Goal: Information Seeking & Learning: Understand process/instructions

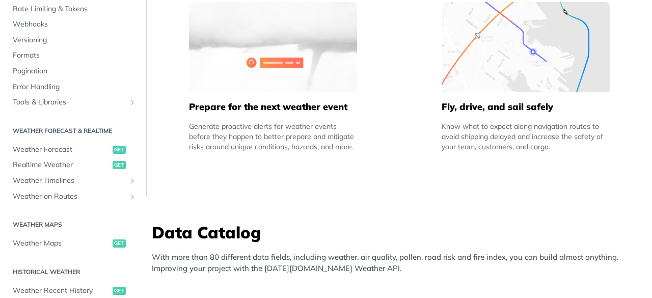
scroll to position [967, 0]
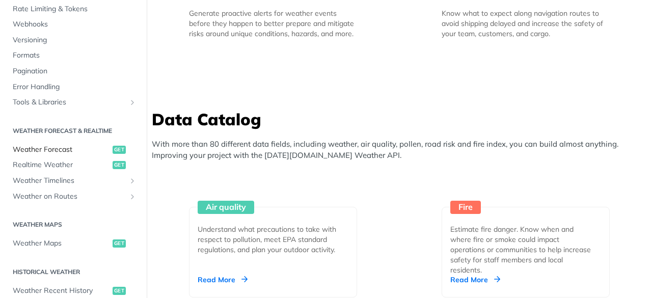
click at [75, 150] on span "Weather Forecast" at bounding box center [61, 150] width 97 height 10
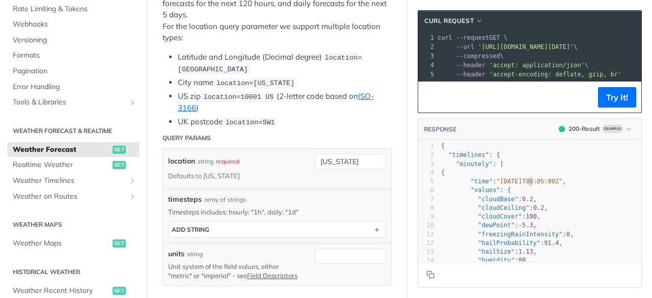
click at [520, 185] on span ""[DATE]T08:05:00Z"" at bounding box center [529, 181] width 66 height 7
click at [522, 185] on span ""[DATE]T08:05:00Z"" at bounding box center [529, 181] width 66 height 7
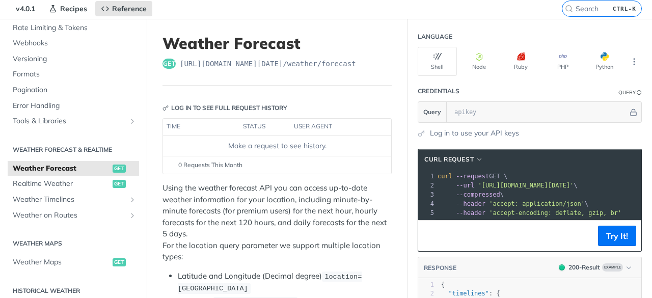
scroll to position [153, 0]
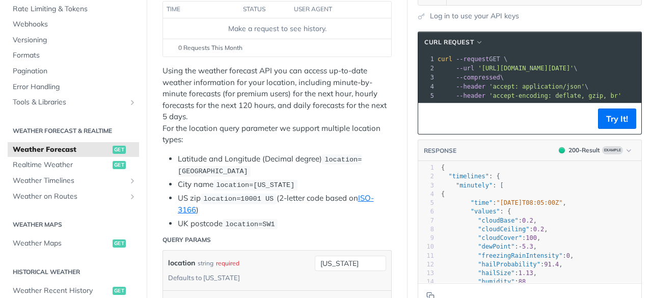
click at [305, 91] on p "Using the weather forecast API you can access up-to-date weather information fo…" at bounding box center [276, 105] width 229 height 80
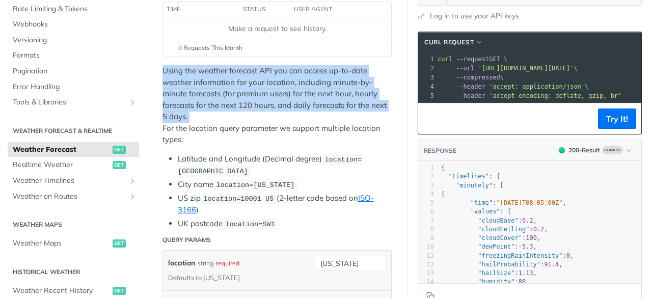
click at [305, 91] on p "Using the weather forecast API you can access up-to-date weather information fo…" at bounding box center [276, 105] width 229 height 80
click at [273, 113] on p "Using the weather forecast API you can access up-to-date weather information fo…" at bounding box center [276, 105] width 229 height 80
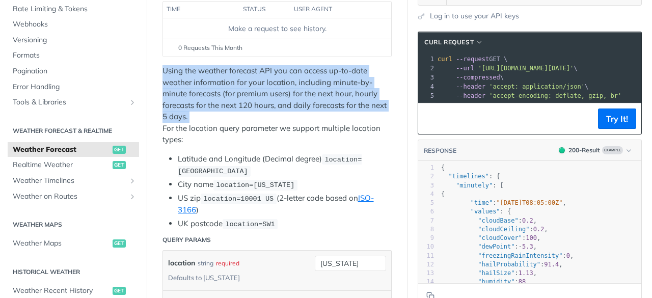
click at [273, 113] on p "Using the weather forecast API you can access up-to-date weather information fo…" at bounding box center [276, 105] width 229 height 80
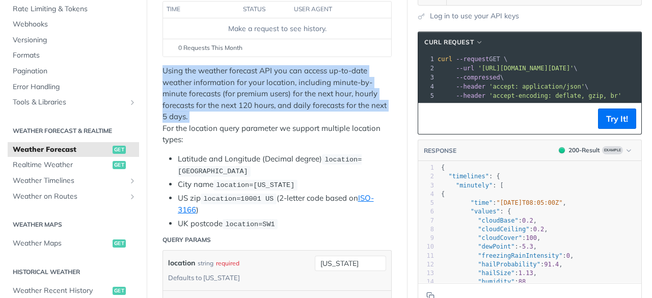
click at [273, 113] on p "Using the weather forecast API you can access up-to-date weather information fo…" at bounding box center [276, 105] width 229 height 80
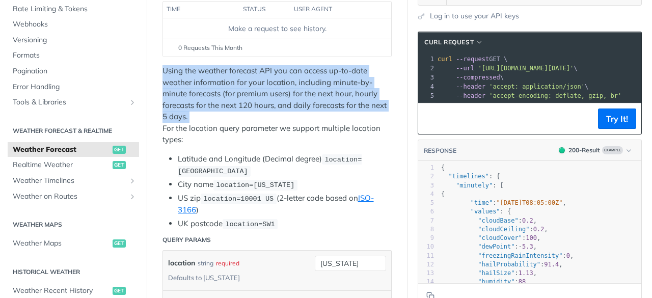
click at [273, 113] on p "Using the weather forecast API you can access up-to-date weather information fo…" at bounding box center [276, 105] width 229 height 80
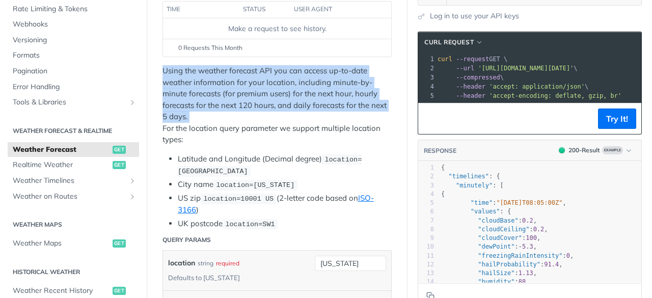
click at [273, 113] on p "Using the weather forecast API you can access up-to-date weather information fo…" at bounding box center [276, 105] width 229 height 80
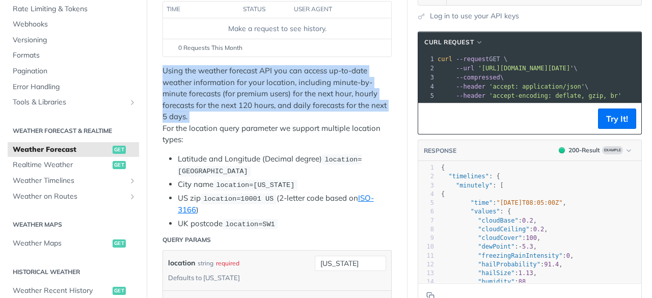
click at [273, 113] on p "Using the weather forecast API you can access up-to-date weather information fo…" at bounding box center [276, 105] width 229 height 80
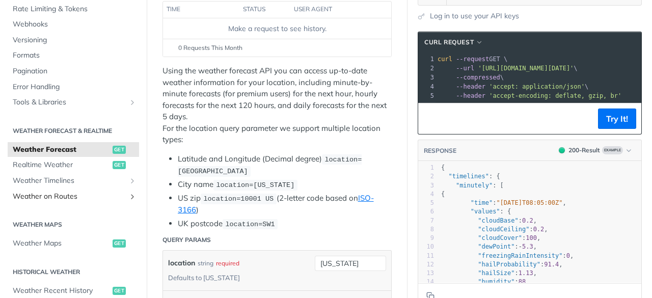
click at [69, 194] on span "Weather on Routes" at bounding box center [69, 196] width 113 height 10
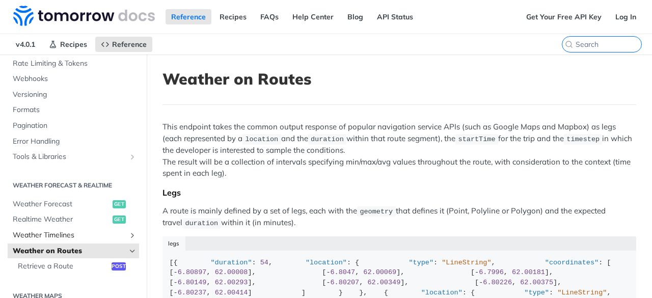
click at [65, 232] on span "Weather Timelines" at bounding box center [69, 235] width 113 height 10
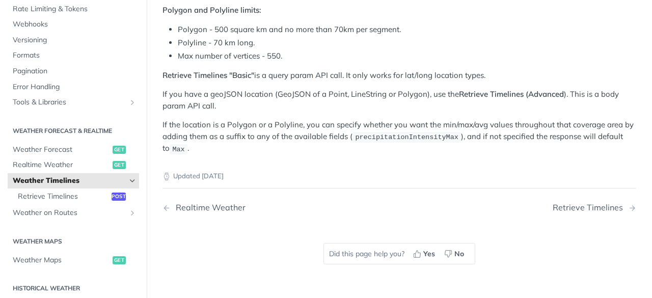
scroll to position [204, 0]
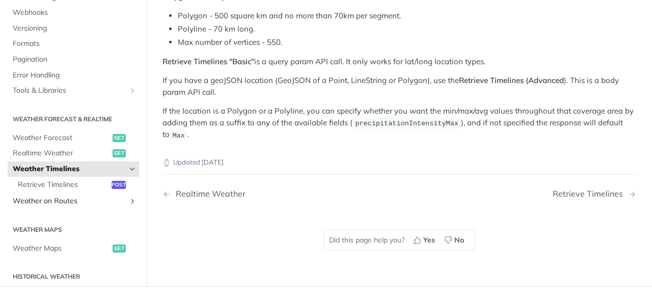
click at [63, 197] on span "Weather on Routes" at bounding box center [69, 201] width 113 height 10
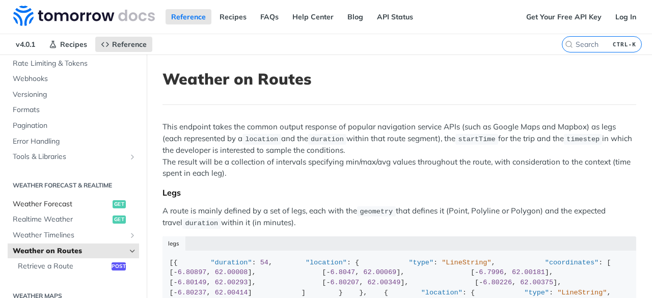
click at [68, 202] on span "Weather Forecast" at bounding box center [61, 204] width 97 height 10
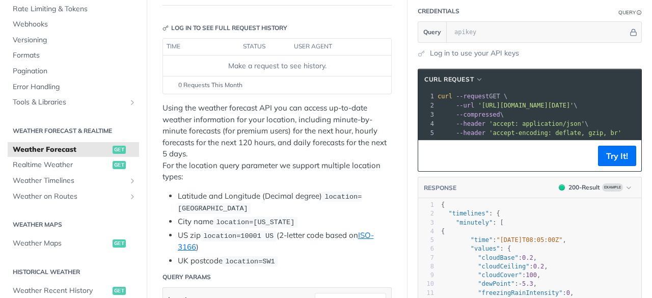
scroll to position [153, 0]
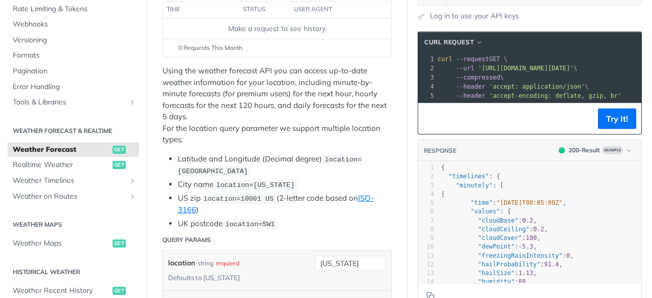
click at [216, 206] on li "US zip location=10001 US (2-letter code based on ISO-3166 )" at bounding box center [285, 203] width 214 height 23
click at [215, 206] on li "US zip location=10001 US (2-letter code based on ISO-3166 )" at bounding box center [285, 203] width 214 height 23
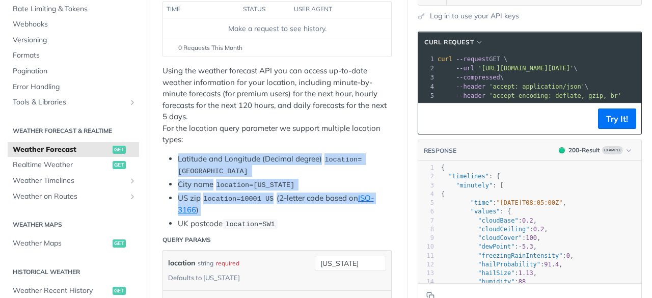
drag, startPoint x: 215, startPoint y: 206, endPoint x: 180, endPoint y: 166, distance: 53.0
click at [180, 166] on ul "Latitude and Longitude (Decimal degree) location=42.3478, -71.0466 City name lo…" at bounding box center [276, 191] width 229 height 76
click at [184, 158] on li "Latitude and Longitude (Decimal degree) location=42.3478, -71.0466" at bounding box center [285, 165] width 214 height 24
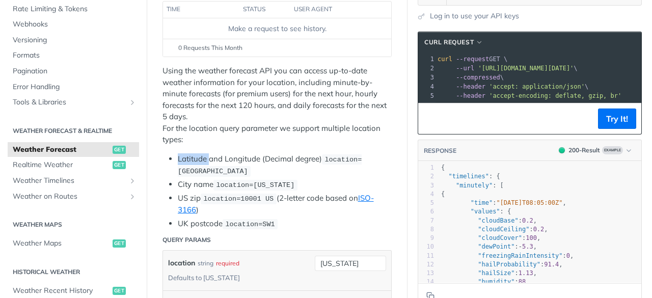
click at [184, 158] on li "Latitude and Longitude (Decimal degree) location=42.3478, -71.0466" at bounding box center [285, 165] width 214 height 24
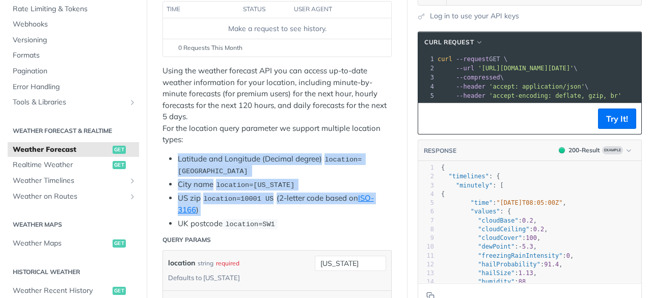
drag, startPoint x: 184, startPoint y: 158, endPoint x: 231, endPoint y: 203, distance: 64.4
click at [231, 203] on ul "Latitude and Longitude (Decimal degree) location=42.3478, -71.0466 City name lo…" at bounding box center [276, 191] width 229 height 76
click at [231, 204] on li "US zip location=10001 US (2-letter code based on ISO-3166 )" at bounding box center [285, 203] width 214 height 23
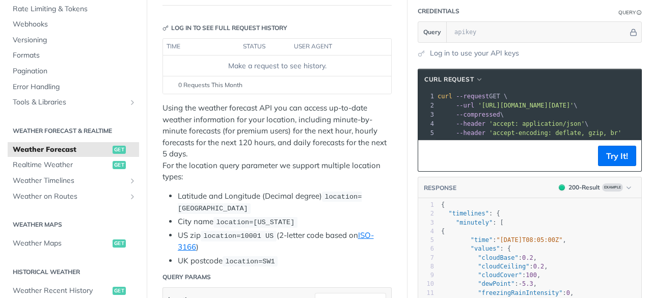
scroll to position [0, 0]
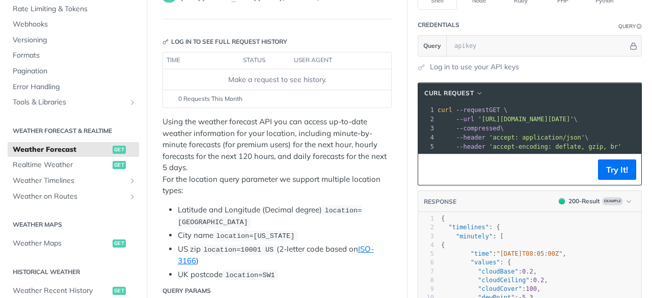
click at [243, 155] on p "Using the weather forecast API you can access up-to-date weather information fo…" at bounding box center [276, 156] width 229 height 80
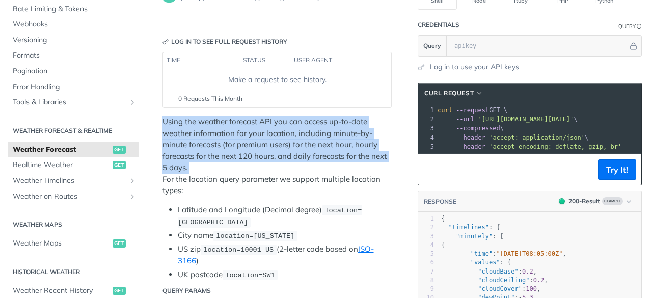
click at [243, 155] on p "Using the weather forecast API you can access up-to-date weather information fo…" at bounding box center [276, 156] width 229 height 80
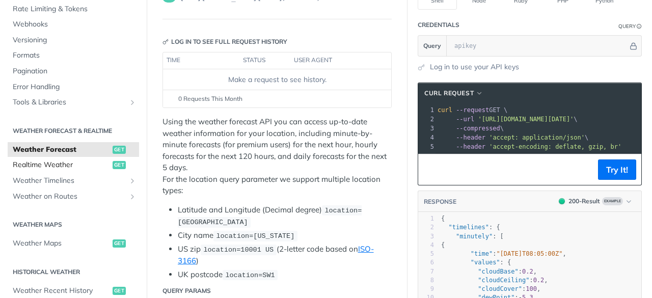
click at [71, 158] on link "Realtime Weather get" at bounding box center [73, 164] width 131 height 15
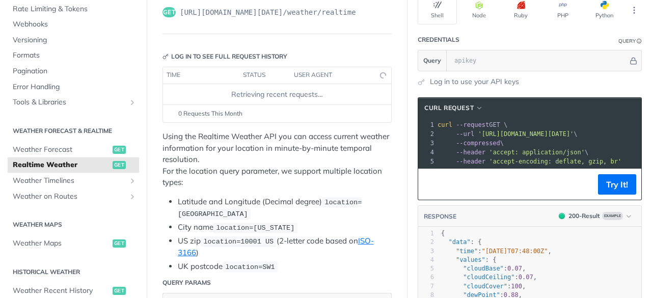
scroll to position [102, 0]
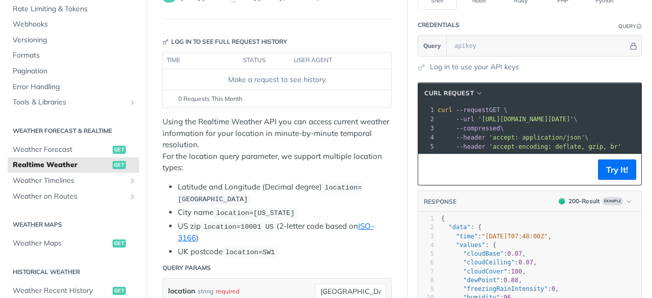
click at [248, 226] on span "location=10001 US" at bounding box center [238, 227] width 70 height 8
click at [526, 223] on pre "{" at bounding box center [558, 218] width 239 height 9
click at [75, 180] on span "Weather Timelines" at bounding box center [69, 181] width 113 height 10
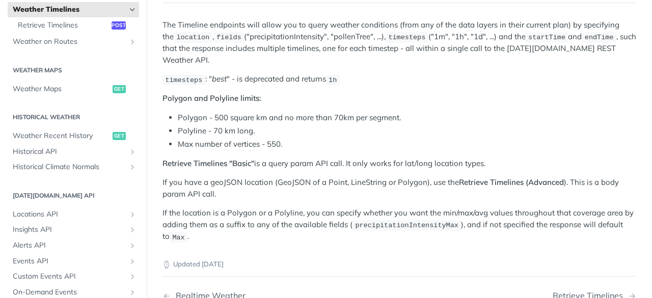
scroll to position [305, 0]
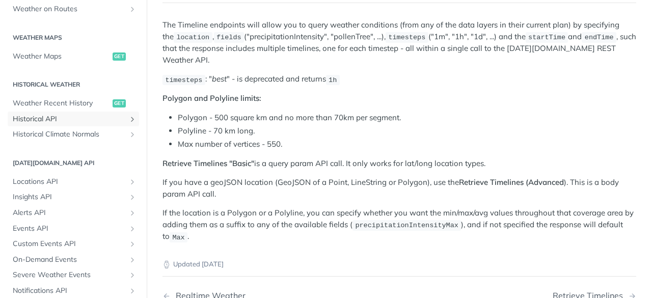
drag, startPoint x: 69, startPoint y: 113, endPoint x: 63, endPoint y: 130, distance: 18.2
click at [69, 113] on link "Historical API" at bounding box center [73, 118] width 131 height 15
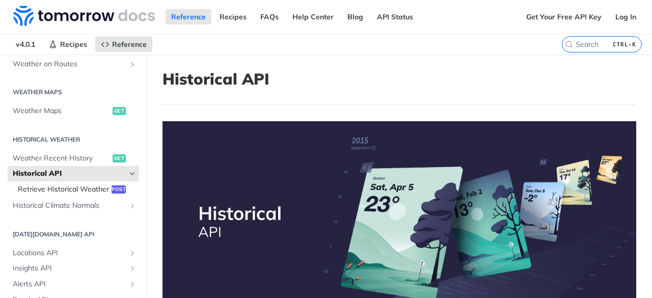
click at [72, 194] on span "Retrieve Historical Weather" at bounding box center [63, 189] width 91 height 10
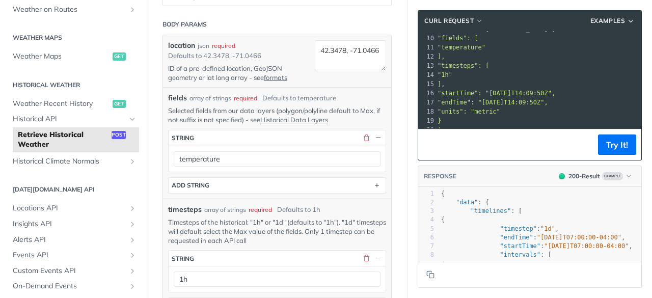
scroll to position [89, 0]
click at [465, 70] on pre ""1h"" at bounding box center [538, 74] width 206 height 9
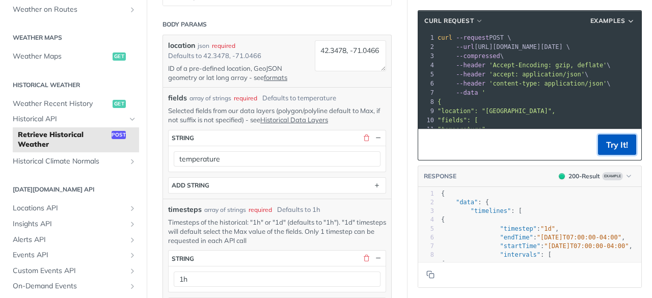
click at [616, 140] on button "Try It!" at bounding box center [617, 144] width 38 height 20
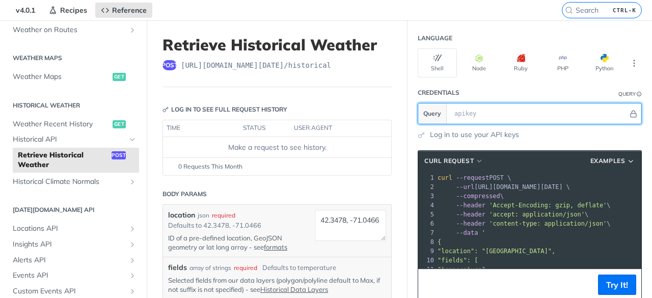
click at [486, 118] on input "text" at bounding box center [538, 113] width 179 height 20
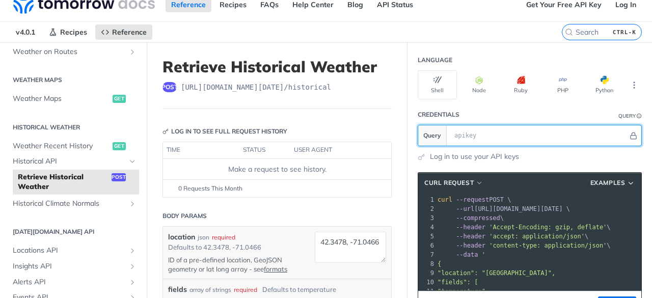
scroll to position [0, 0]
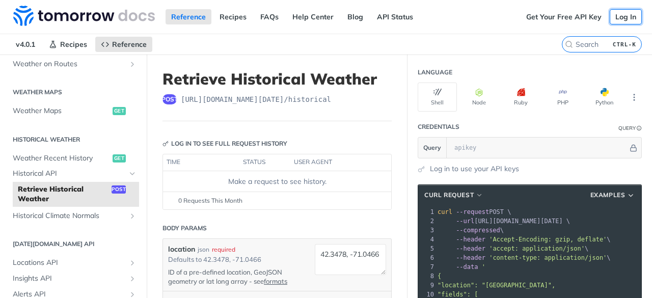
click at [613, 19] on link "Log In" at bounding box center [625, 16] width 32 height 15
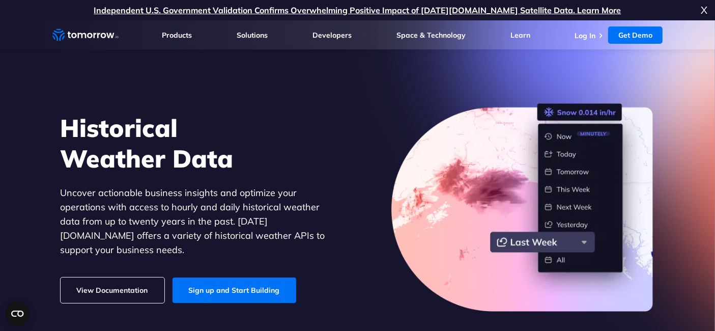
click at [121, 278] on link "View Documentation" at bounding box center [113, 289] width 104 height 25
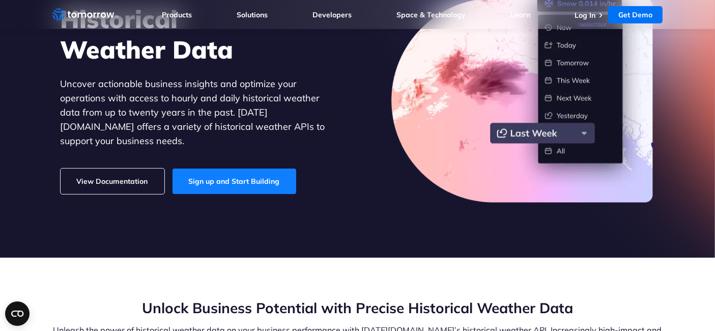
scroll to position [113, 0]
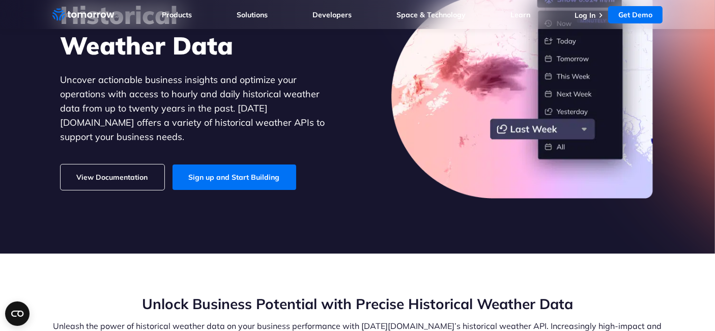
click at [131, 171] on link "View Documentation" at bounding box center [113, 176] width 104 height 25
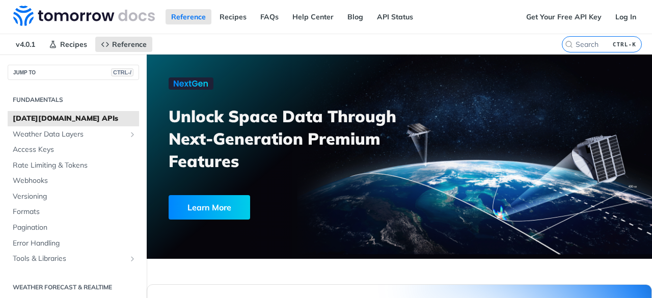
click at [243, 164] on h3 "Unlock Space Data Through Next-Generation Premium Features" at bounding box center [290, 138] width 242 height 67
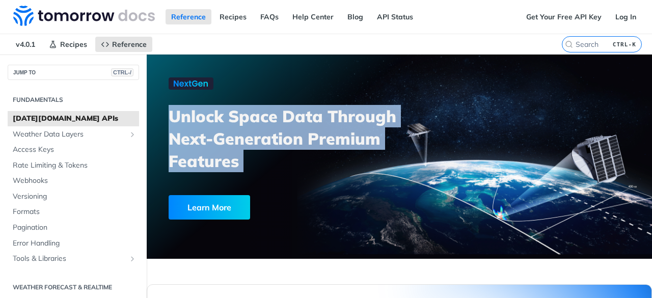
drag, startPoint x: 243, startPoint y: 164, endPoint x: 176, endPoint y: 118, distance: 81.9
click at [176, 118] on h3 "Unlock Space Data Through Next-Generation Premium Features" at bounding box center [290, 138] width 242 height 67
click at [175, 118] on h3 "Unlock Space Data Through Next-Generation Premium Features" at bounding box center [290, 138] width 242 height 67
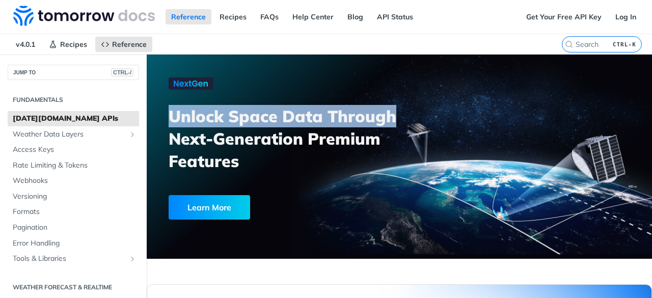
drag, startPoint x: 175, startPoint y: 118, endPoint x: 358, endPoint y: 125, distance: 183.4
click at [358, 125] on h3 "Unlock Space Data Through Next-Generation Premium Features" at bounding box center [290, 138] width 242 height 67
click at [360, 125] on h3 "Unlock Space Data Through Next-Generation Premium Features" at bounding box center [290, 138] width 242 height 67
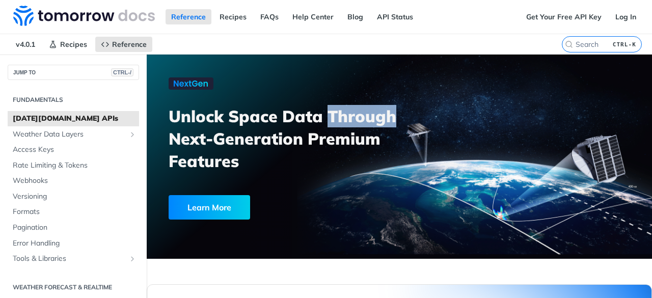
click at [360, 125] on h3 "Unlock Space Data Through Next-Generation Premium Features" at bounding box center [290, 138] width 242 height 67
click at [359, 126] on h3 "Unlock Space Data Through Next-Generation Premium Features" at bounding box center [290, 138] width 242 height 67
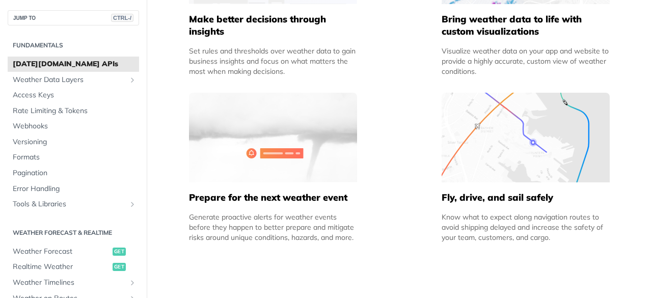
scroll to position [1222, 0]
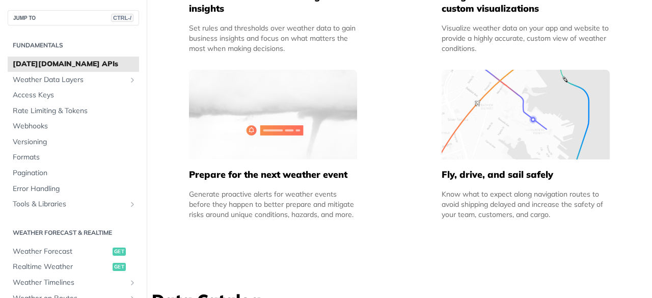
scroll to position [764, 0]
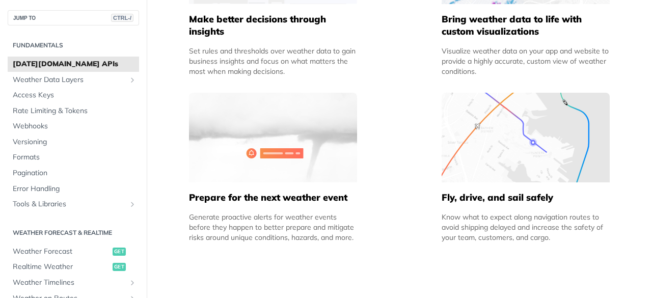
click at [506, 197] on h5 "Fly, drive, and sail safely" at bounding box center [525, 197] width 168 height 12
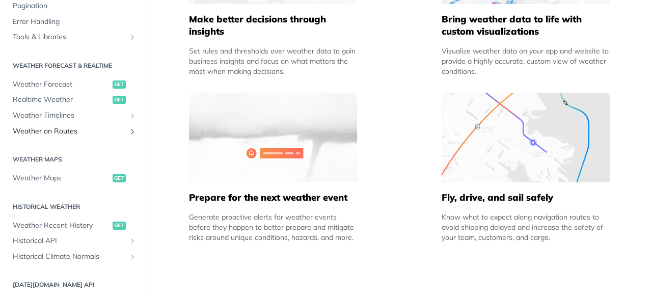
scroll to position [204, 0]
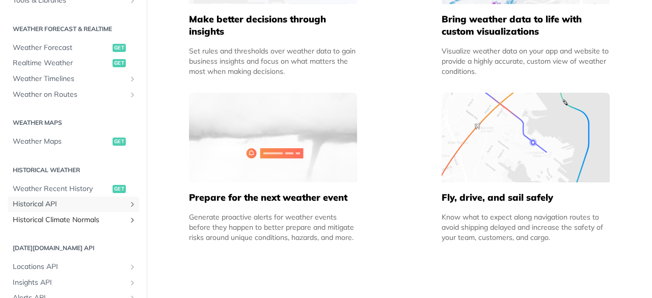
drag, startPoint x: 78, startPoint y: 202, endPoint x: 79, endPoint y: 216, distance: 14.3
click at [78, 202] on span "Historical API" at bounding box center [69, 204] width 113 height 10
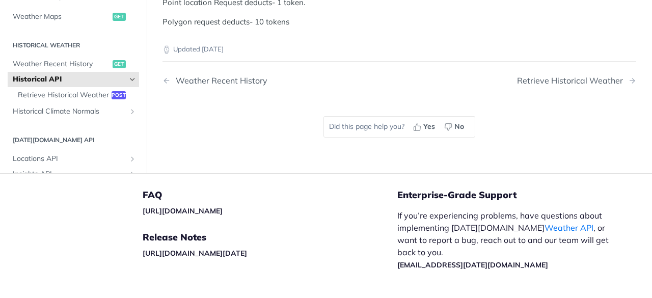
scroll to position [509, 0]
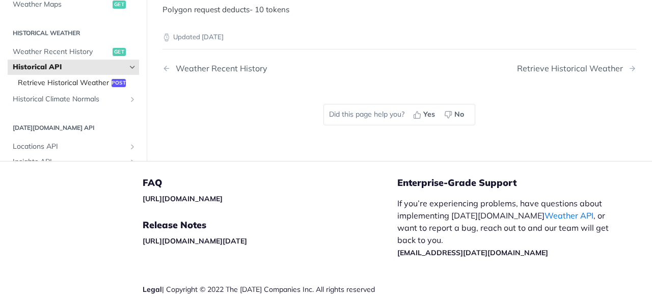
click at [50, 88] on span "Retrieve Historical Weather" at bounding box center [63, 83] width 91 height 10
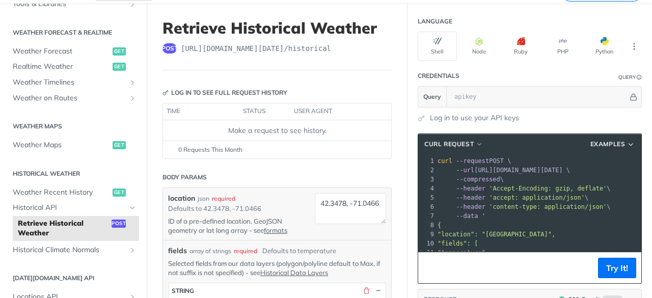
click at [185, 46] on span "[URL][DOMAIN_NAME][DATE] /historical" at bounding box center [256, 48] width 150 height 10
copy article "[URL][DOMAIN_NAME][DATE] /historical"
click at [190, 24] on h1 "Retrieve Historical Weather" at bounding box center [276, 28] width 229 height 18
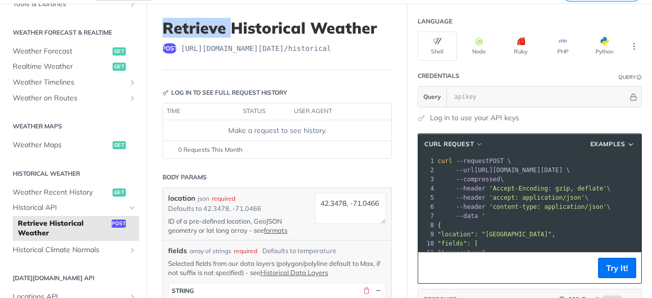
click at [190, 24] on h1 "Retrieve Historical Weather" at bounding box center [276, 28] width 229 height 18
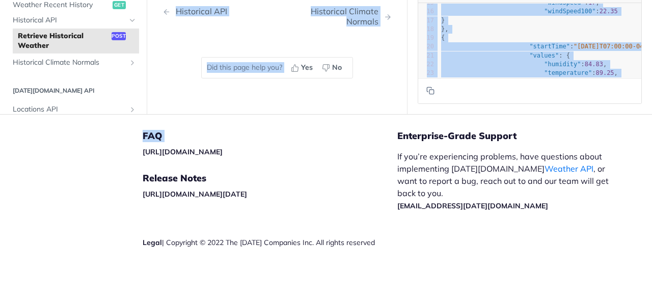
drag, startPoint x: 190, startPoint y: 24, endPoint x: 477, endPoint y: 124, distance: 304.1
copy div "Retrieve Historical Weather post [URL][DOMAIN_NAME][DATE] /historical Log in to…"
click at [336, 99] on div "Did this page help you? Yes No" at bounding box center [277, 68] width 172 height 62
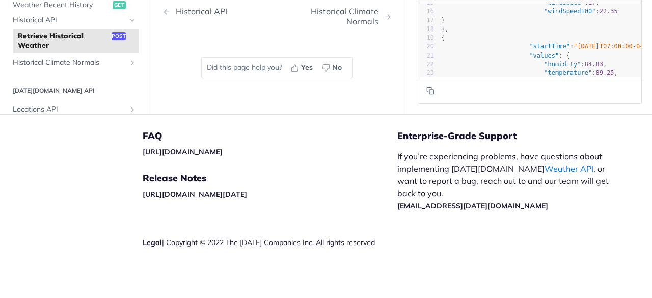
click at [332, 99] on div "Did this page help you? Yes No" at bounding box center [277, 68] width 172 height 62
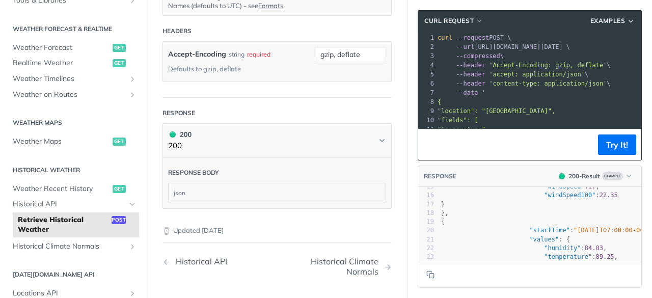
scroll to position [619, 0]
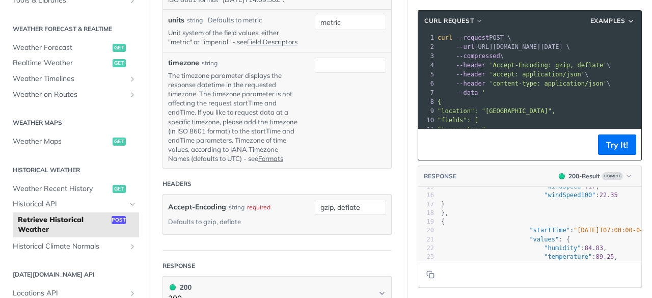
click at [570, 48] on span "--url [URL][DOMAIN_NAME][DATE] \" at bounding box center [503, 46] width 132 height 7
drag, startPoint x: 574, startPoint y: 48, endPoint x: 493, endPoint y: 45, distance: 80.5
click at [493, 45] on span "--url [URL][DOMAIN_NAME][DATE] \" at bounding box center [503, 46] width 132 height 7
click at [70, 48] on span "Weather Forecast" at bounding box center [61, 48] width 97 height 10
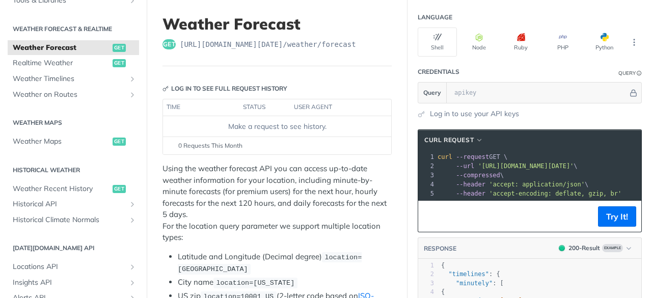
click at [570, 163] on span "'[URL][DOMAIN_NAME][DATE]'" at bounding box center [526, 165] width 96 height 7
copy span "weather"
click at [271, 86] on div "Log in to see full request history" at bounding box center [224, 88] width 125 height 9
drag, startPoint x: 271, startPoint y: 86, endPoint x: 175, endPoint y: 88, distance: 95.7
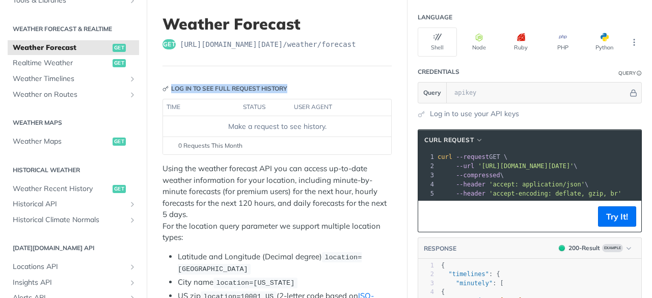
click at [175, 88] on div "Log in to see full request history" at bounding box center [224, 88] width 125 height 9
click at [175, 87] on div "Log in to see full request history" at bounding box center [224, 88] width 125 height 9
drag, startPoint x: 175, startPoint y: 87, endPoint x: 266, endPoint y: 90, distance: 90.7
click at [264, 90] on div "Log in to see full request history" at bounding box center [224, 88] width 125 height 9
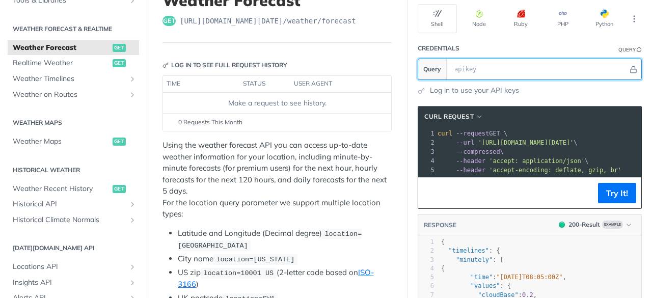
click at [518, 66] on input "text" at bounding box center [538, 69] width 179 height 20
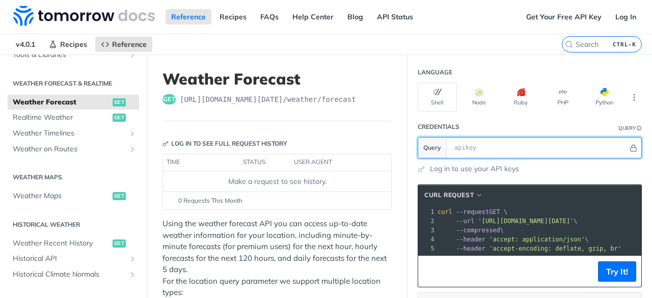
paste input "BC9NBmwxF29pCb6eGiYzmrTBp0FGn1iv"
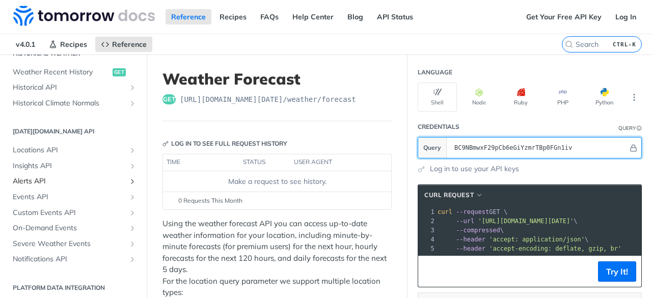
scroll to position [378, 0]
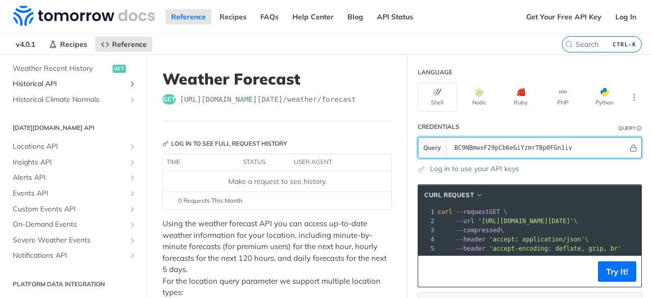
type input "BC9NBmwxF29pCb6eGiYzmrTBp0FGn1iv"
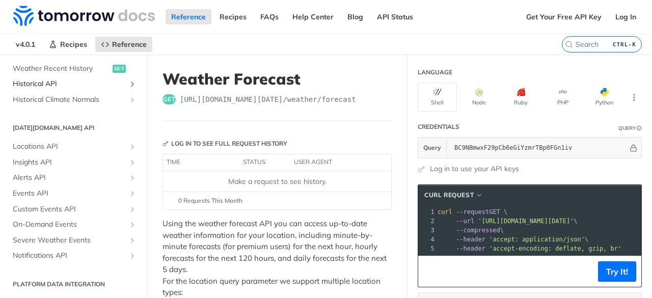
click at [117, 82] on span "Historical API" at bounding box center [69, 84] width 113 height 10
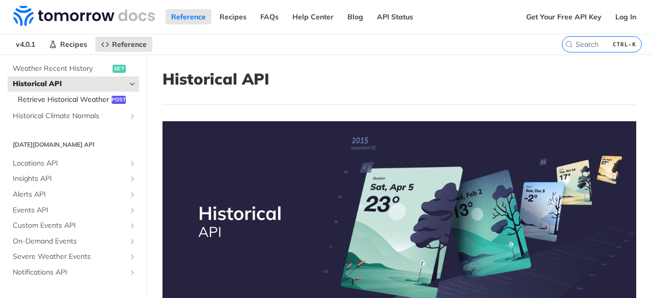
click at [73, 100] on span "Retrieve Historical Weather" at bounding box center [63, 100] width 91 height 10
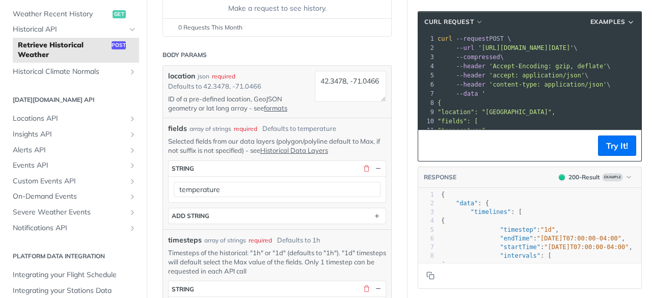
scroll to position [204, 0]
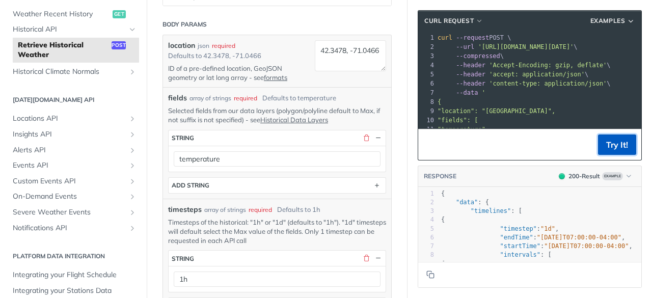
click at [613, 140] on button "Try It!" at bounding box center [617, 144] width 38 height 20
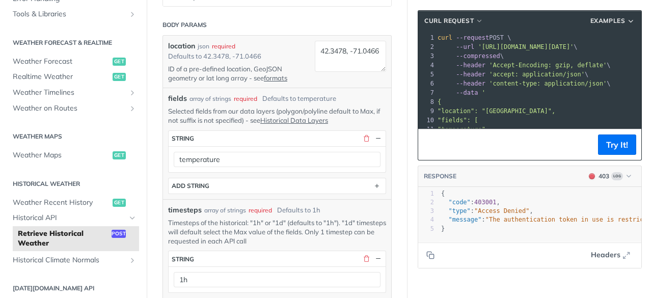
scroll to position [175, 0]
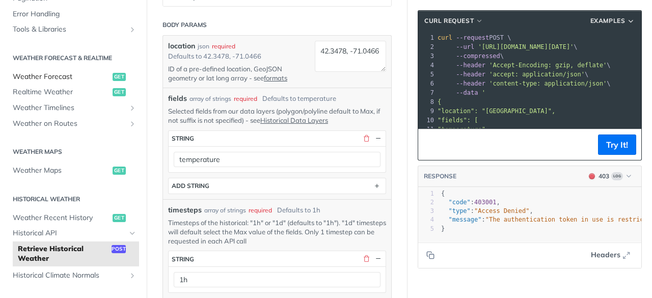
click at [92, 74] on span "Weather Forecast" at bounding box center [61, 77] width 97 height 10
click at [75, 103] on span "Weather Timelines" at bounding box center [69, 108] width 113 height 10
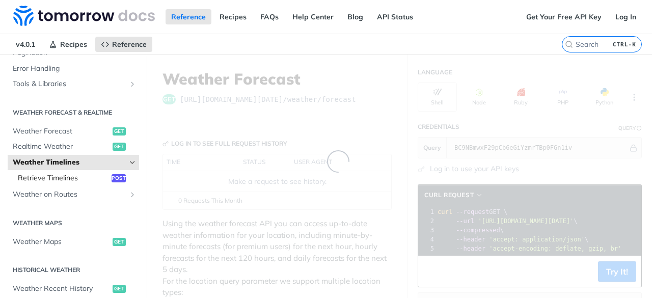
click at [68, 174] on span "Retrieve Timelines" at bounding box center [63, 178] width 91 height 10
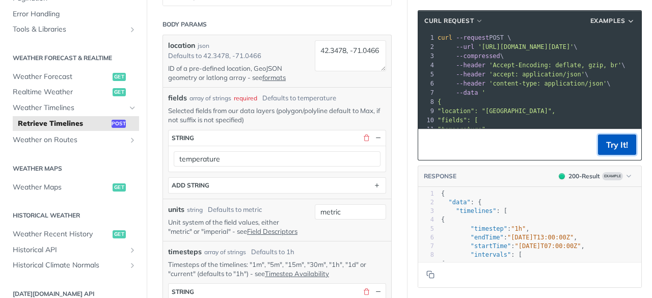
click at [606, 145] on button "Try It!" at bounding box center [617, 144] width 38 height 20
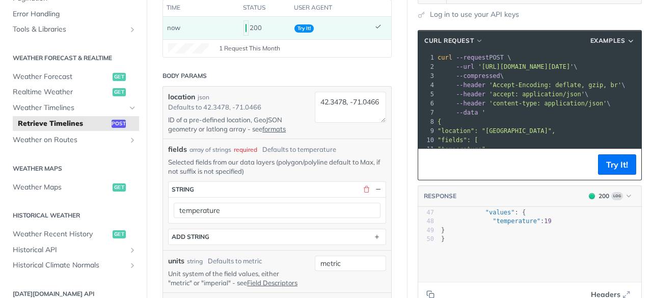
scroll to position [407, 0]
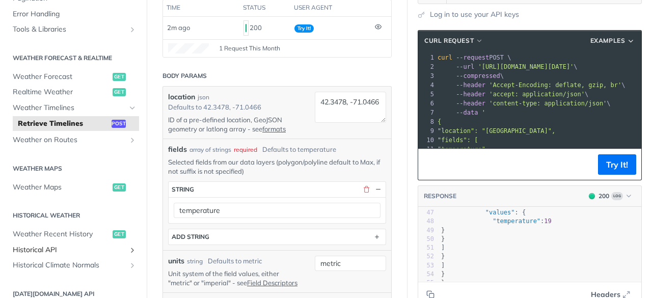
click at [69, 248] on span "Historical API" at bounding box center [69, 250] width 113 height 10
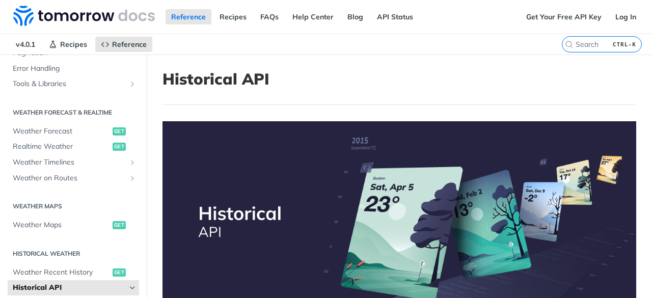
scroll to position [276, 0]
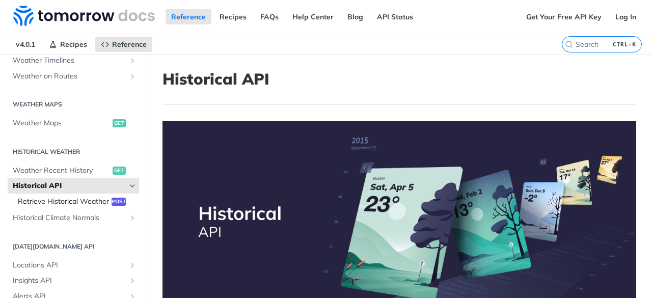
click at [84, 203] on span "Retrieve Historical Weather" at bounding box center [63, 202] width 91 height 10
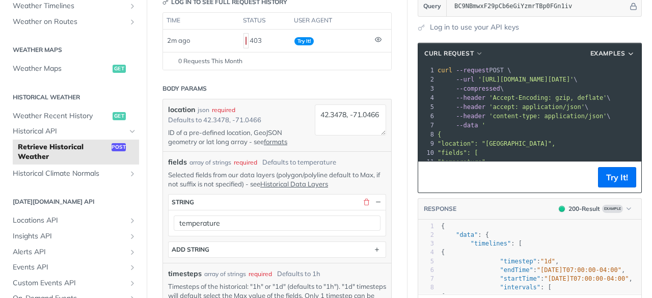
scroll to position [204, 0]
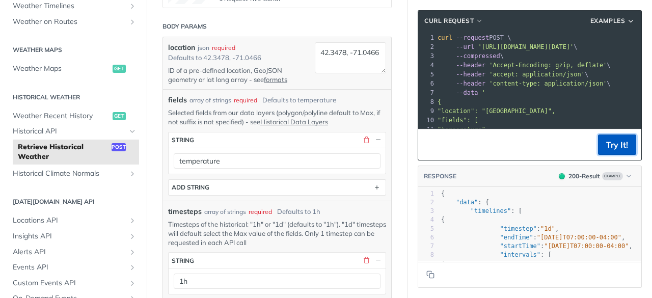
click at [605, 148] on button "Try It!" at bounding box center [617, 144] width 38 height 20
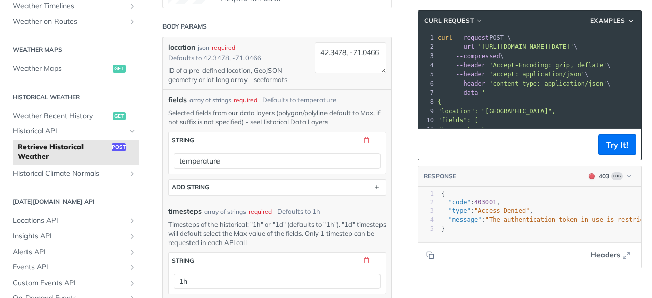
scroll to position [255, 0]
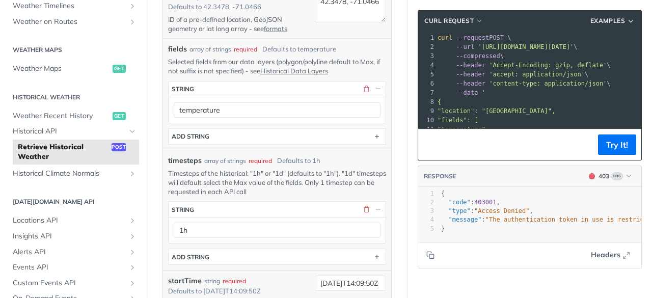
click at [503, 219] on span ""The authentication token in use is restricted and cannot access the requested …" at bounding box center [648, 219] width 327 height 7
type textarea ""message": "The authentication token in use is restricted and cannot access the…"
click at [503, 219] on span ""The authentication token in use is restricted and cannot access the requested …" at bounding box center [648, 219] width 327 height 7
type textarea "{ "code": 403001, "type": "Access Denied", "message": "The authentication token…"
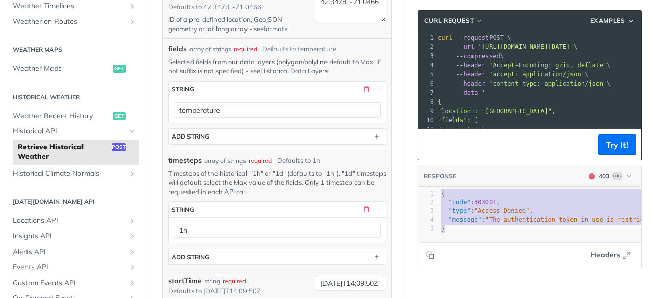
drag, startPoint x: 483, startPoint y: 226, endPoint x: 418, endPoint y: 184, distance: 77.2
click at [418, 184] on div "RESPONSE 403 Log { "code": 403001, "type": "Access Denied", "message": "The aut…" at bounding box center [529, 216] width 224 height 103
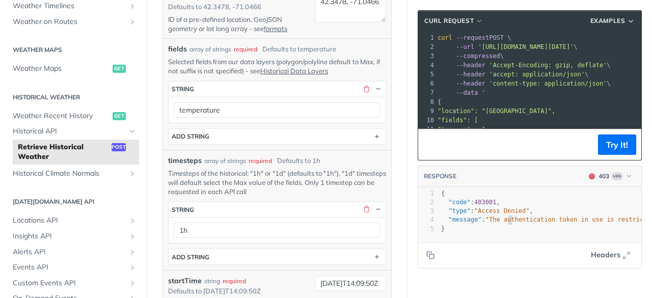
click at [501, 218] on span ""The authentication token in use is restricted and cannot access the requested …" at bounding box center [648, 219] width 327 height 7
click at [611, 175] on span "Log" at bounding box center [617, 176] width 12 height 8
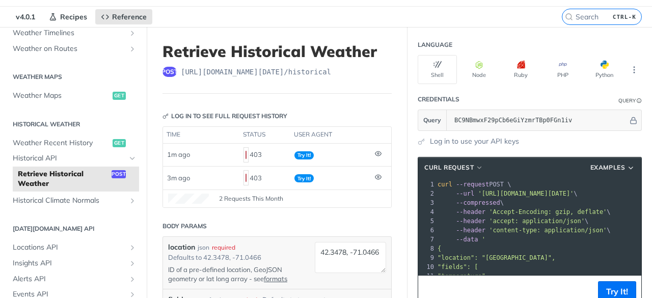
scroll to position [0, 0]
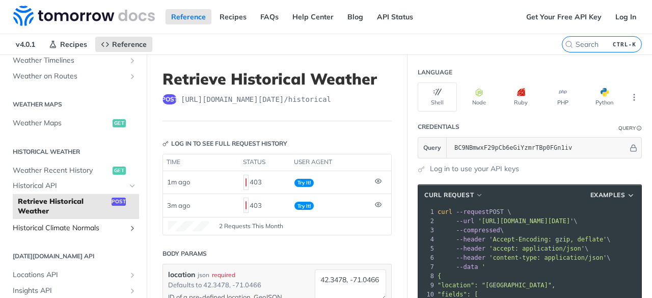
click at [103, 227] on span "Historical Climate Normals" at bounding box center [69, 228] width 113 height 10
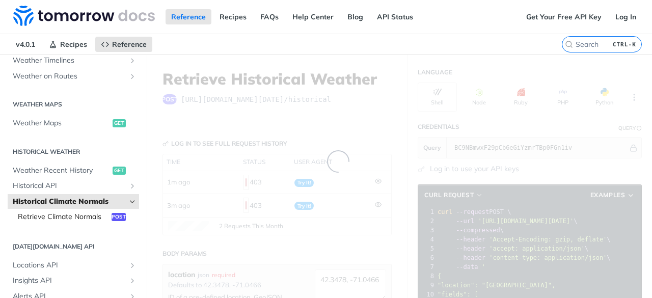
click at [88, 219] on span "Retrieve Climate Normals" at bounding box center [63, 217] width 91 height 10
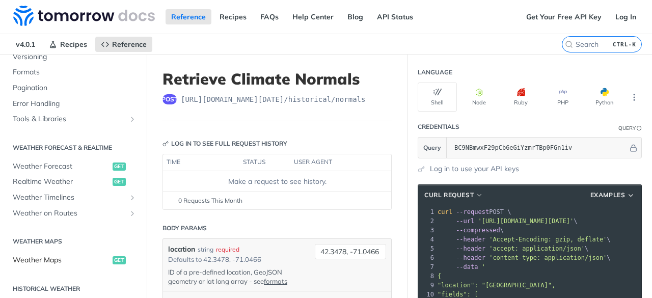
scroll to position [124, 0]
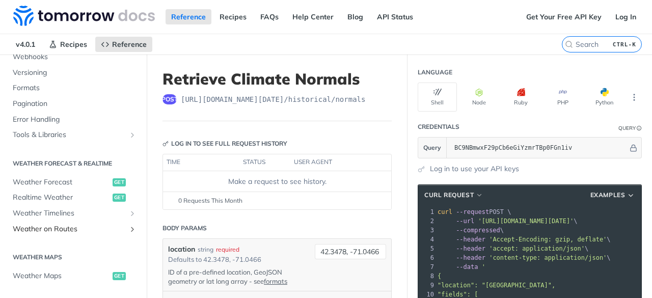
click at [99, 228] on span "Weather on Routes" at bounding box center [69, 229] width 113 height 10
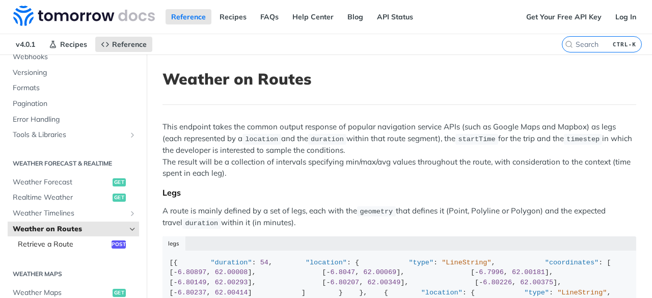
click at [83, 246] on span "Retrieve a Route" at bounding box center [63, 244] width 91 height 10
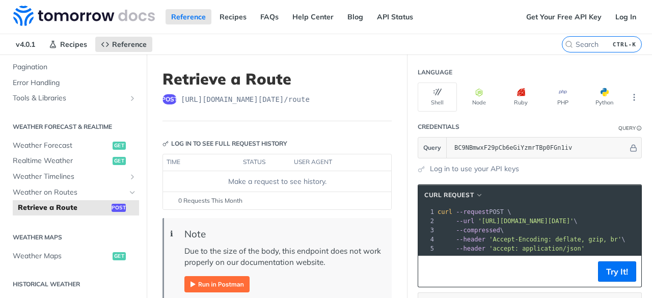
scroll to position [255, 0]
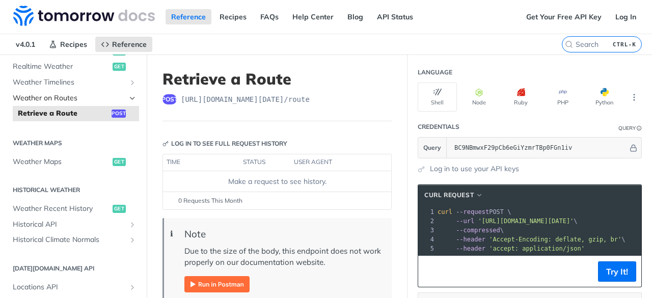
click at [94, 100] on span "Weather on Routes" at bounding box center [69, 98] width 113 height 10
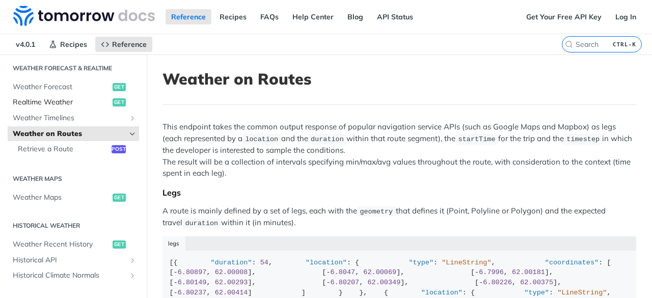
scroll to position [204, 0]
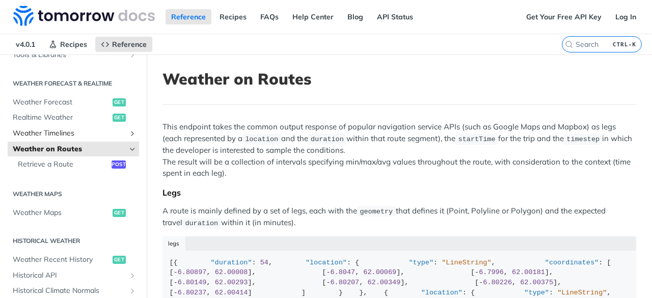
click at [104, 134] on span "Weather Timelines" at bounding box center [69, 133] width 113 height 10
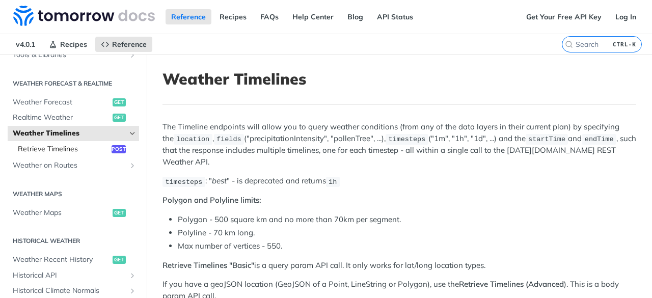
click at [95, 147] on span "Retrieve Timelines" at bounding box center [63, 149] width 91 height 10
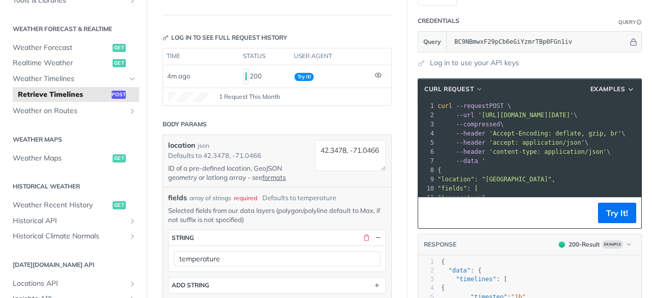
scroll to position [153, 0]
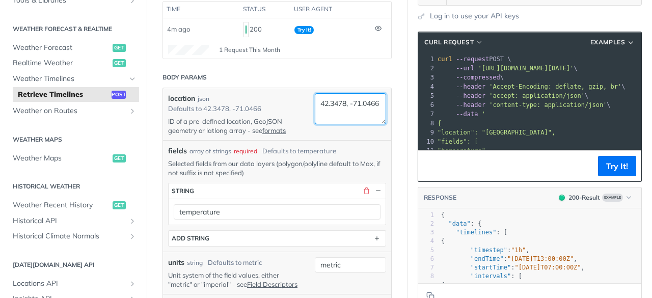
click at [343, 118] on textarea "42.3478, -71.0466" at bounding box center [350, 108] width 71 height 31
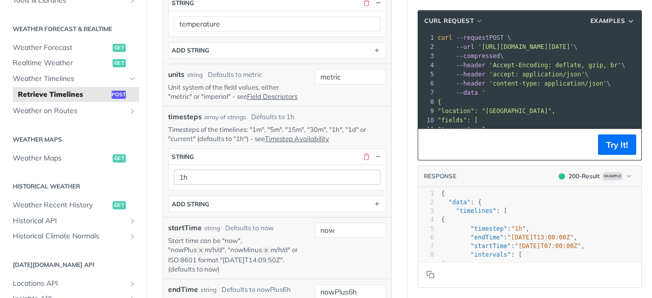
scroll to position [356, 0]
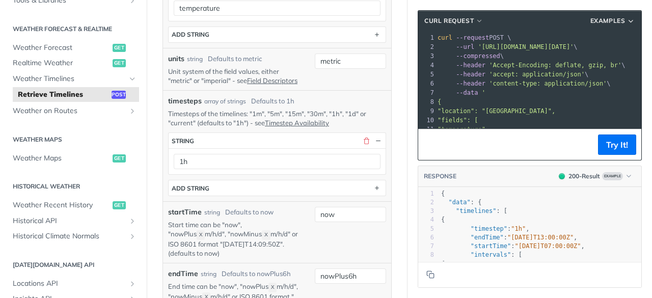
click at [241, 127] on p "Timesteps of the timelines: "1m", "5m", "15m", "30m", "1h", "1d" or "current" (…" at bounding box center [277, 118] width 218 height 18
click at [353, 118] on p "Timesteps of the timelines: "1m", "5m", "15m", "30m", "1h", "1d" or "current" (…" at bounding box center [277, 118] width 218 height 18
copy p "1d"
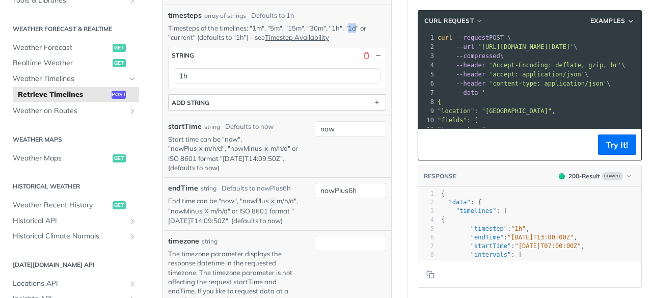
scroll to position [458, 0]
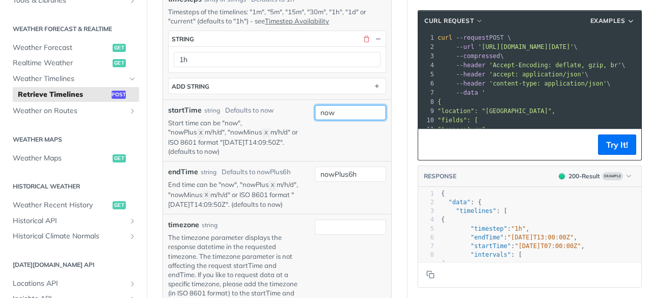
click at [330, 116] on input "now" at bounding box center [350, 112] width 71 height 15
click at [195, 126] on p "Start time can be "now", "nowPlus X m/h/d", "nowMinus X m/h/d" or ISO 8601 form…" at bounding box center [233, 137] width 131 height 38
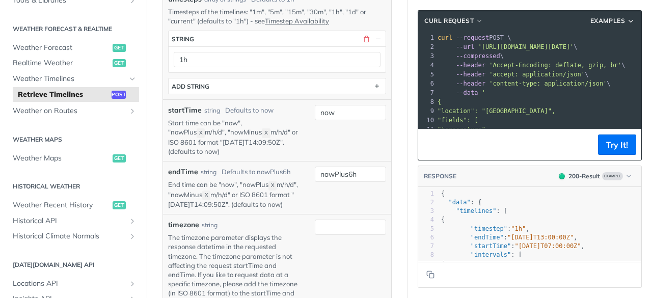
click at [238, 135] on p "Start time can be "now", "nowPlus X m/h/d", "nowMinus X m/h/d" or ISO 8601 form…" at bounding box center [233, 137] width 131 height 38
click at [244, 135] on p "Start time can be "now", "nowPlus X m/h/d", "nowMinus X m/h/d" or ISO 8601 form…" at bounding box center [233, 137] width 131 height 38
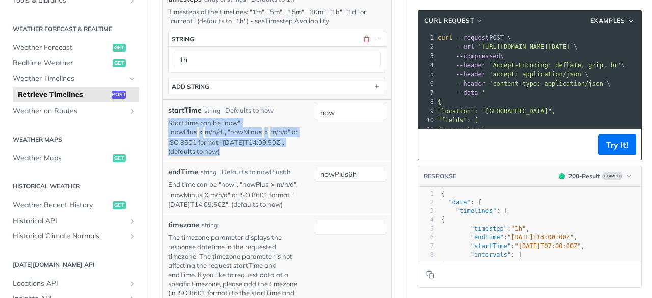
click at [244, 135] on p "Start time can be "now", "nowPlus X m/h/d", "nowMinus X m/h/d" or ISO 8601 form…" at bounding box center [233, 137] width 131 height 38
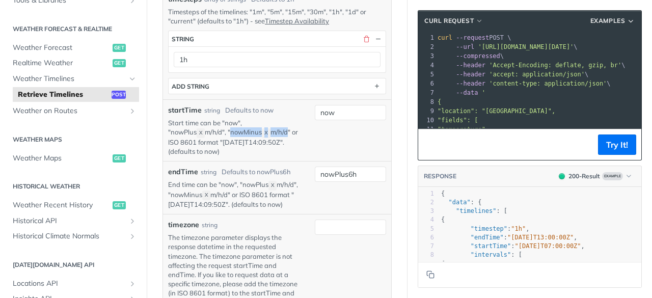
drag, startPoint x: 244, startPoint y: 135, endPoint x: 285, endPoint y: 140, distance: 40.5
click at [285, 140] on p "Start time can be "now", "nowPlus X m/h/d", "nowMinus X m/h/d" or ISO 8601 form…" at bounding box center [233, 137] width 131 height 38
drag, startPoint x: 285, startPoint y: 140, endPoint x: 246, endPoint y: 138, distance: 38.2
click at [246, 138] on p "Start time can be "now", "nowPlus X m/h/d", "nowMinus X m/h/d" or ISO 8601 form…" at bounding box center [233, 137] width 131 height 38
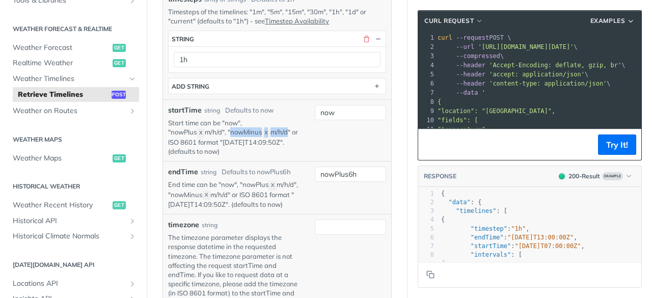
click at [246, 138] on p "Start time can be "now", "nowPlus X m/h/d", "nowMinus X m/h/d" or ISO 8601 form…" at bounding box center [233, 137] width 131 height 38
drag, startPoint x: 246, startPoint y: 138, endPoint x: 283, endPoint y: 141, distance: 36.7
click at [283, 141] on p "Start time can be "now", "nowPlus X m/h/d", "nowMinus X m/h/d" or ISO 8601 form…" at bounding box center [233, 137] width 131 height 38
drag, startPoint x: 283, startPoint y: 141, endPoint x: 245, endPoint y: 140, distance: 37.7
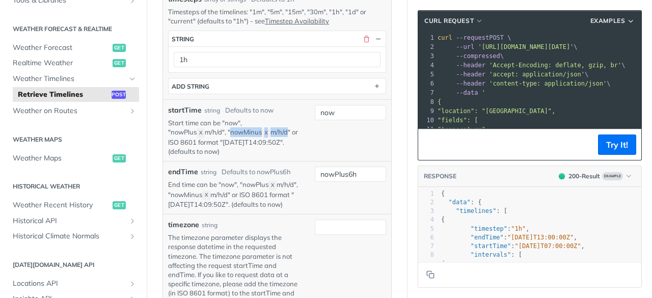
click at [245, 140] on p "Start time can be "now", "nowPlus X m/h/d", "nowMinus X m/h/d" or ISO 8601 form…" at bounding box center [233, 137] width 131 height 38
drag, startPoint x: 245, startPoint y: 140, endPoint x: 283, endPoint y: 138, distance: 37.2
click at [283, 138] on p "Start time can be "now", "nowPlus X m/h/d", "nowMinus X m/h/d" or ISO 8601 form…" at bounding box center [233, 137] width 131 height 38
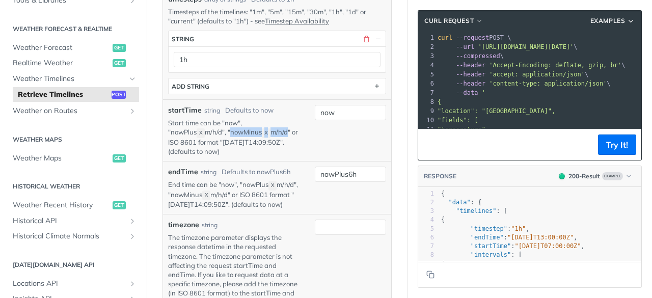
drag, startPoint x: 283, startPoint y: 138, endPoint x: 249, endPoint y: 135, distance: 33.2
click at [249, 135] on p "Start time can be "now", "nowPlus X m/h/d", "nowMinus X m/h/d" or ISO 8601 form…" at bounding box center [233, 137] width 131 height 38
drag, startPoint x: 249, startPoint y: 135, endPoint x: 287, endPoint y: 141, distance: 38.1
click at [287, 141] on p "Start time can be "now", "nowPlus X m/h/d", "nowMinus X m/h/d" or ISO 8601 form…" at bounding box center [233, 137] width 131 height 38
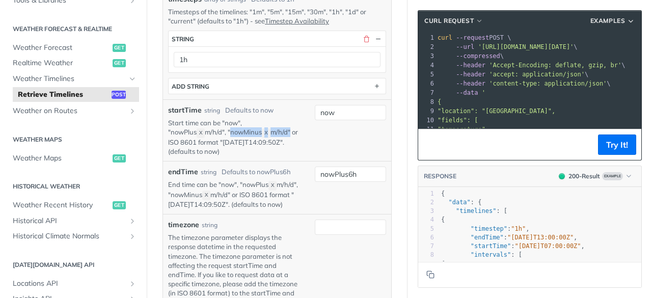
click at [287, 141] on p "Start time can be "now", "nowPlus X m/h/d", "nowMinus X m/h/d" or ISO 8601 form…" at bounding box center [233, 137] width 131 height 38
drag, startPoint x: 287, startPoint y: 141, endPoint x: 242, endPoint y: 133, distance: 45.4
click at [242, 133] on p "Start time can be "now", "nowPlus X m/h/d", "nowMinus X m/h/d" or ISO 8601 form…" at bounding box center [233, 137] width 131 height 38
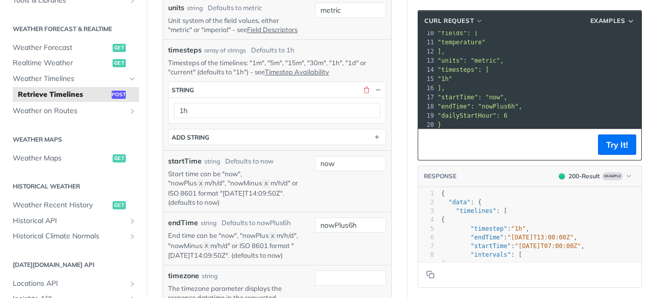
scroll to position [102, 0]
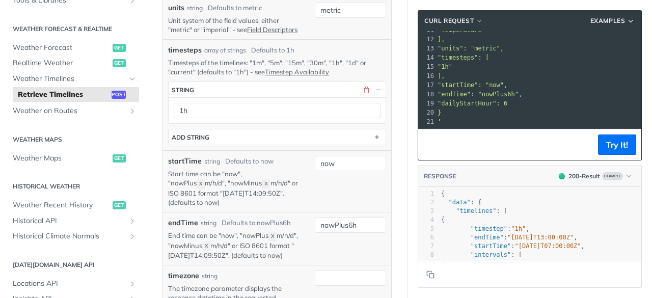
click at [459, 74] on pre "]," at bounding box center [589, 75] width 309 height 9
click at [503, 81] on pre ""startTime": "now"," at bounding box center [589, 84] width 309 height 9
click at [514, 90] on pre ""endTime": "nowPlus6h"," at bounding box center [589, 94] width 309 height 9
click at [510, 101] on pre ""dailyStartHour": 6" at bounding box center [589, 103] width 309 height 9
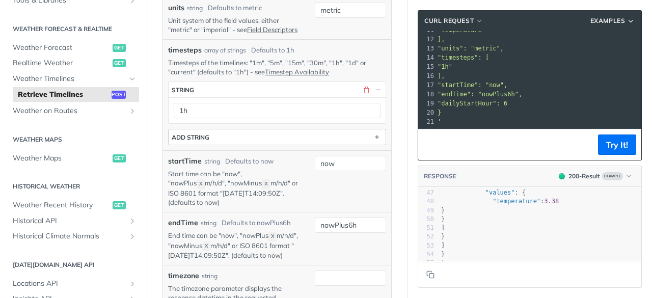
scroll to position [458, 0]
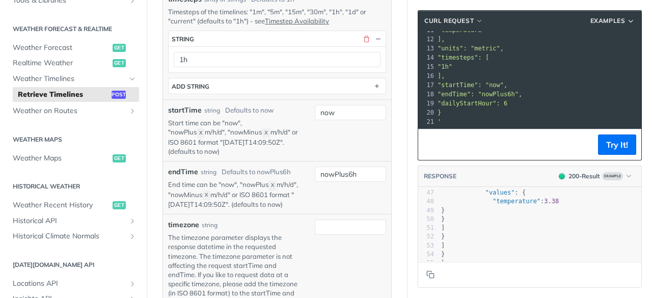
click at [249, 156] on p "Start time can be "now", "nowPlus X m/h/d", "nowMinus X m/h/d" or ISO 8601 form…" at bounding box center [233, 137] width 131 height 38
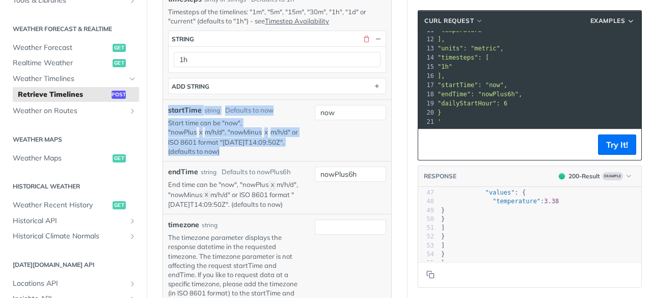
drag, startPoint x: 249, startPoint y: 157, endPoint x: 183, endPoint y: 115, distance: 78.8
click at [183, 115] on div "startTime string Defaults to now Start time can be "now", "nowPlus X m/h/d", "n…" at bounding box center [233, 130] width 131 height 51
click at [183, 115] on label "startTime" at bounding box center [185, 110] width 34 height 11
click at [315, 115] on input "now" at bounding box center [350, 112] width 71 height 15
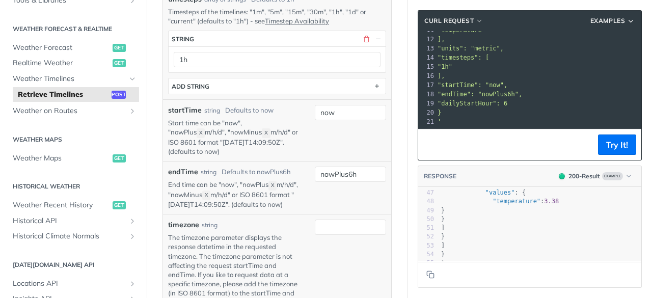
drag, startPoint x: 183, startPoint y: 115, endPoint x: 198, endPoint y: 114, distance: 14.8
click at [198, 114] on label "startTime" at bounding box center [185, 110] width 34 height 11
click at [315, 114] on input "now" at bounding box center [350, 112] width 71 height 15
click at [183, 113] on label "startTime" at bounding box center [185, 110] width 34 height 11
click at [315, 113] on input "now" at bounding box center [350, 112] width 71 height 15
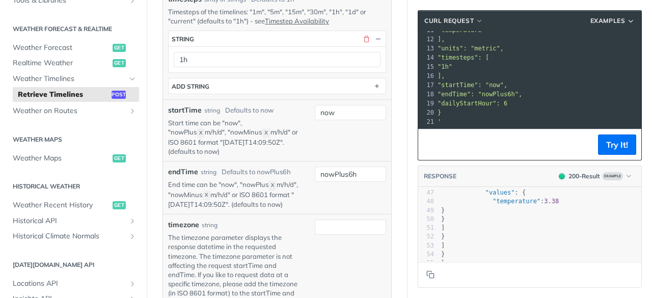
drag, startPoint x: 183, startPoint y: 113, endPoint x: 235, endPoint y: 152, distance: 65.1
click at [234, 152] on div "startTime string Defaults to now Start time can be "now", "nowPlus X m/h/d", "n…" at bounding box center [233, 130] width 131 height 51
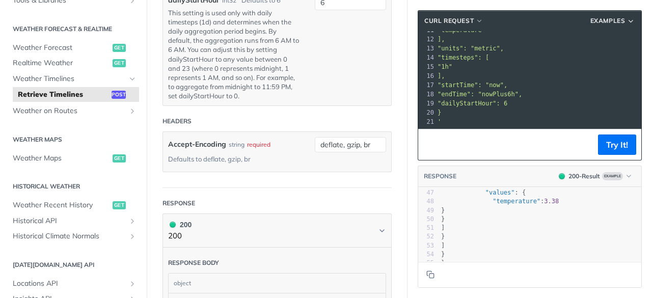
scroll to position [764, 0]
